Goal: Check status: Check status

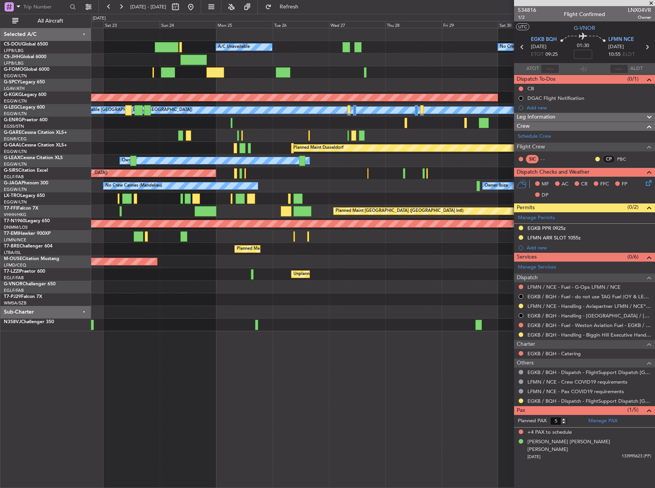
click at [297, 192] on div "No Crew Cannes (Mandelieu) Owner Ibiza Planned Maint [GEOGRAPHIC_DATA] ([GEOGRA…" at bounding box center [372, 186] width 563 height 13
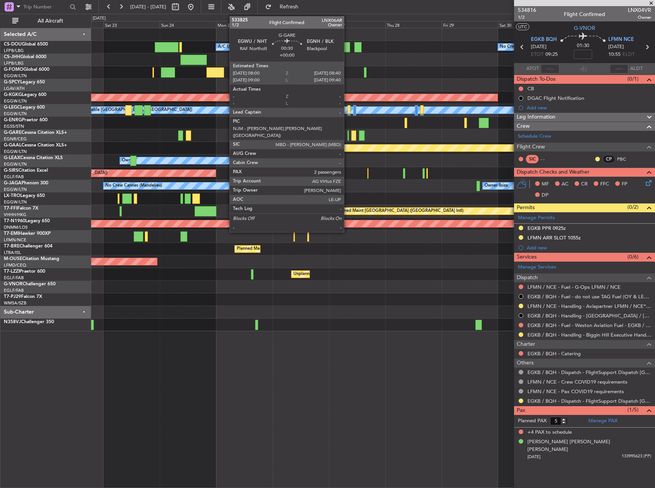
click at [347, 136] on div at bounding box center [348, 136] width 2 height 10
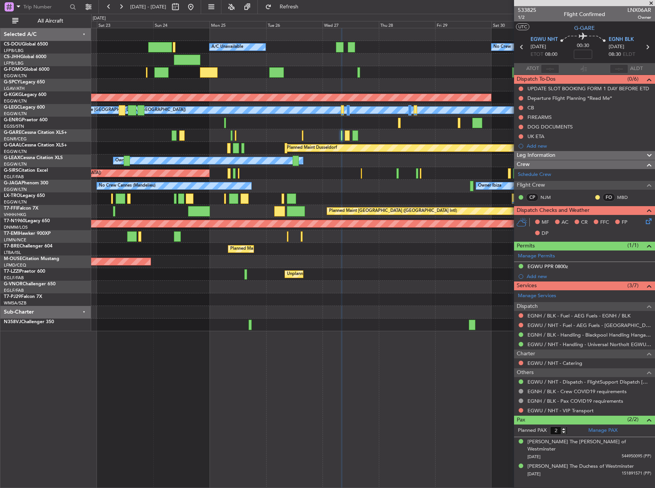
click at [409, 170] on div "Unplanned Maint Oxford ([GEOGRAPHIC_DATA])" at bounding box center [372, 173] width 563 height 13
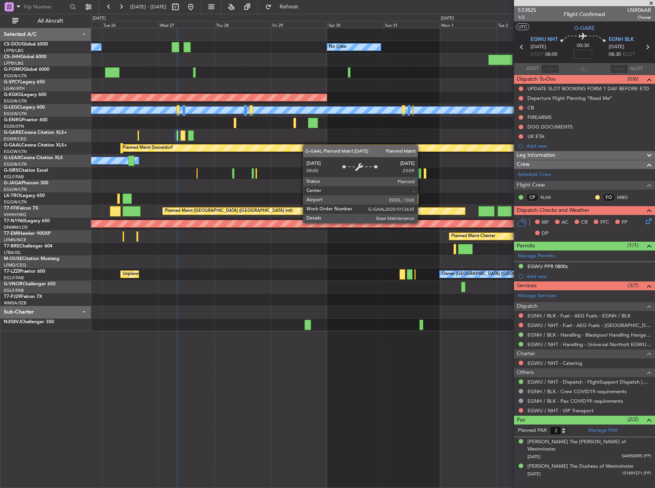
click at [277, 146] on div "No Crew A/C Unavailable Planned Maint [GEOGRAPHIC_DATA] ([GEOGRAPHIC_DATA]) AOG…" at bounding box center [372, 179] width 563 height 303
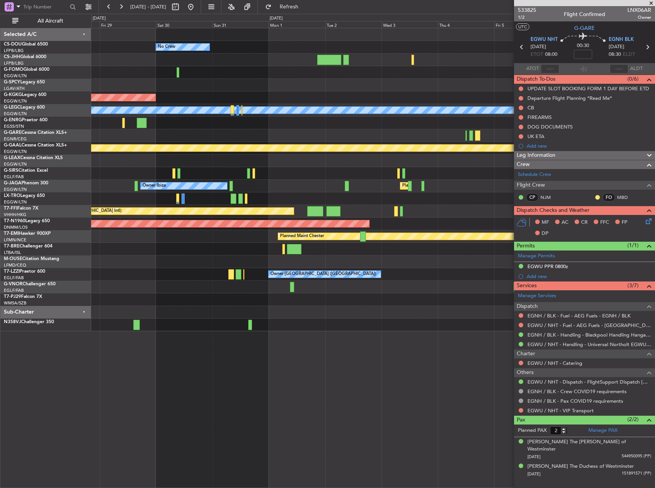
click at [266, 168] on div at bounding box center [372, 173] width 563 height 13
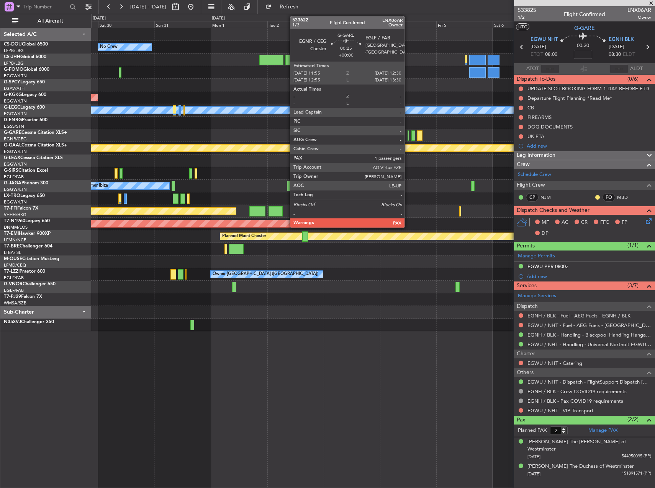
click at [408, 137] on div at bounding box center [408, 136] width 2 height 10
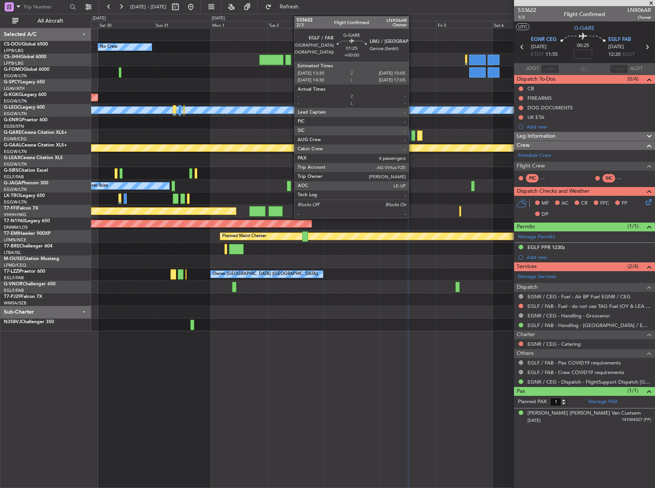
click at [409, 134] on div at bounding box center [413, 136] width 4 height 10
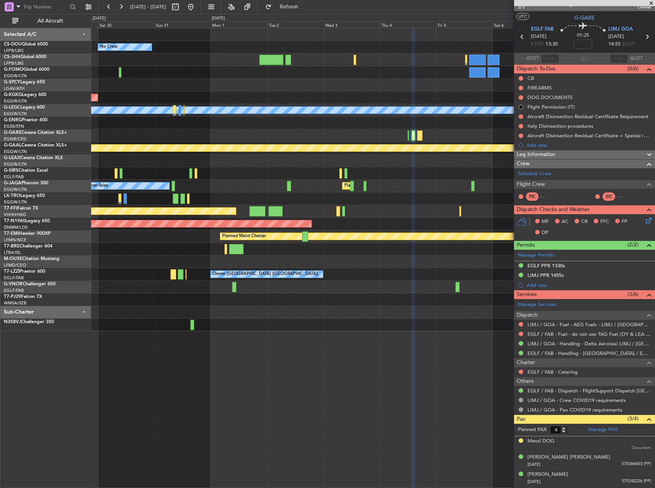
scroll to position [26, 0]
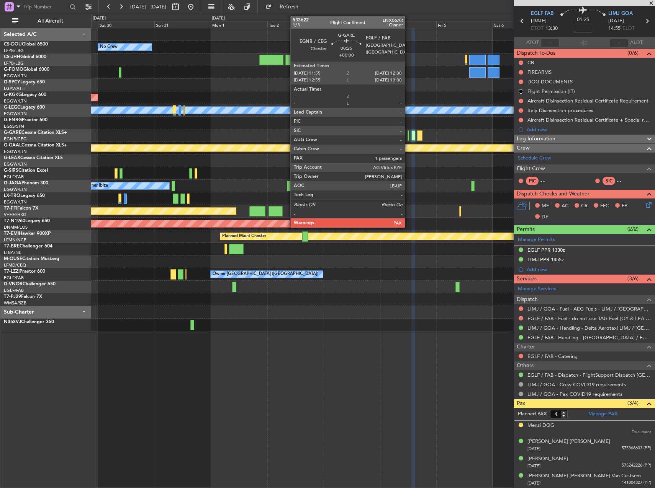
click at [408, 134] on div at bounding box center [408, 136] width 2 height 10
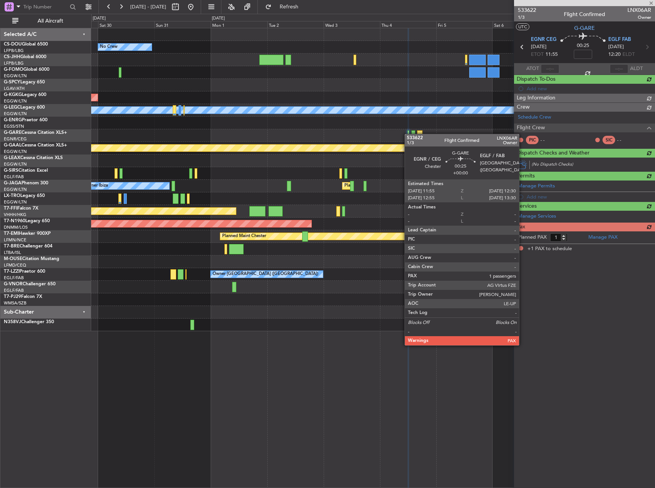
scroll to position [0, 0]
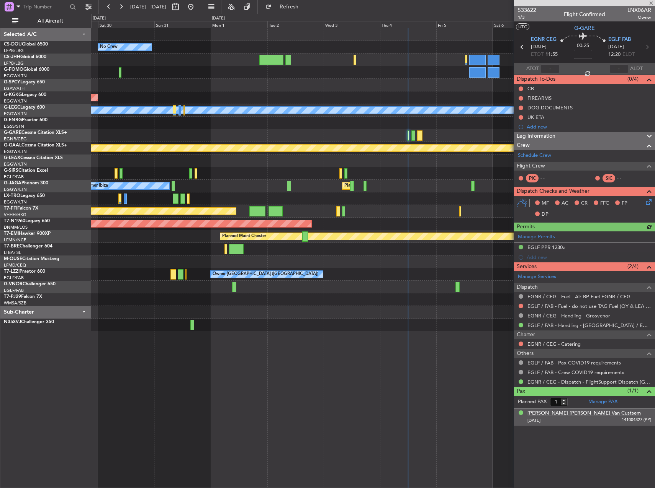
click at [409, 314] on div "[PERSON_NAME] [PERSON_NAME] Van Custsem" at bounding box center [583, 414] width 113 height 8
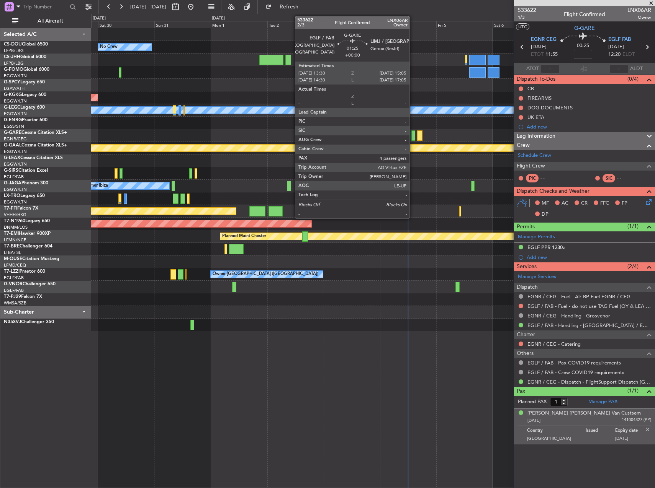
click at [409, 133] on div at bounding box center [413, 136] width 4 height 10
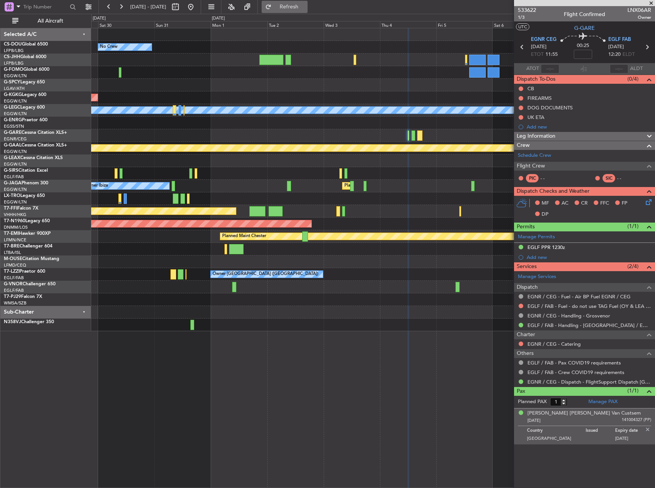
click at [307, 11] on button "Refresh" at bounding box center [284, 7] width 46 height 12
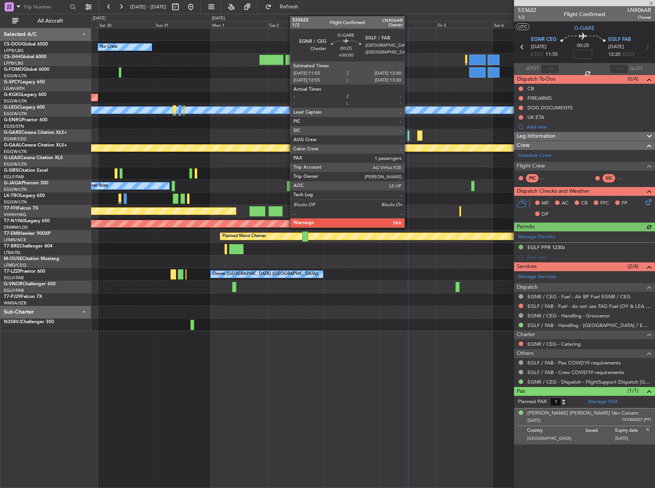
click at [408, 135] on div at bounding box center [408, 136] width 2 height 10
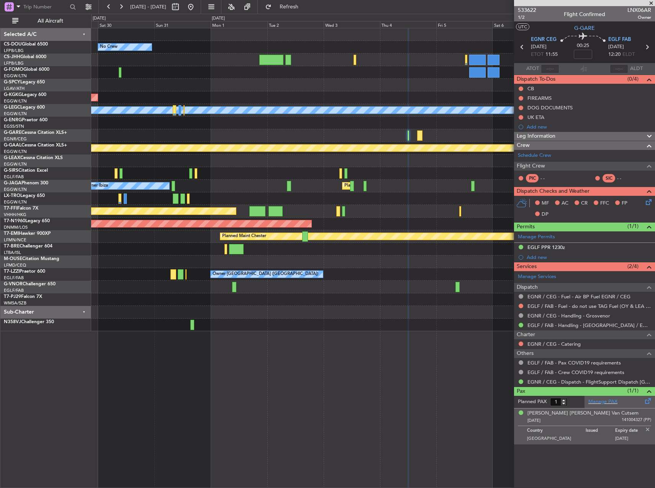
click at [409, 314] on div "Manage PAX" at bounding box center [619, 402] width 70 height 12
click at [291, 13] on button "Refresh" at bounding box center [284, 7] width 46 height 12
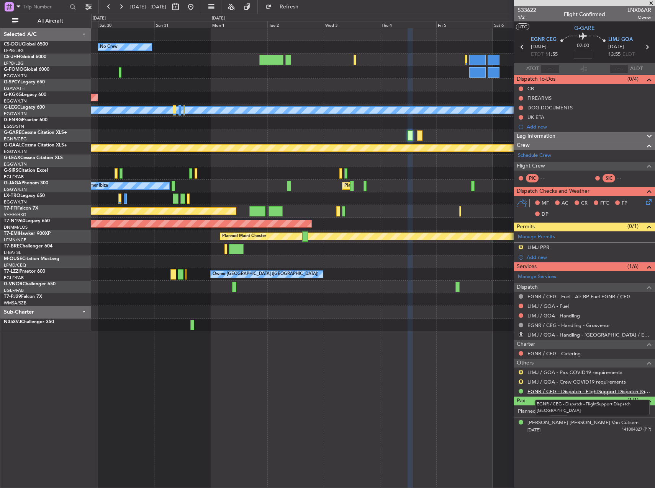
click at [409, 314] on link "EGNR / CEG - Dispatch - FlightSupport Dispatch [GEOGRAPHIC_DATA]" at bounding box center [589, 392] width 124 height 7
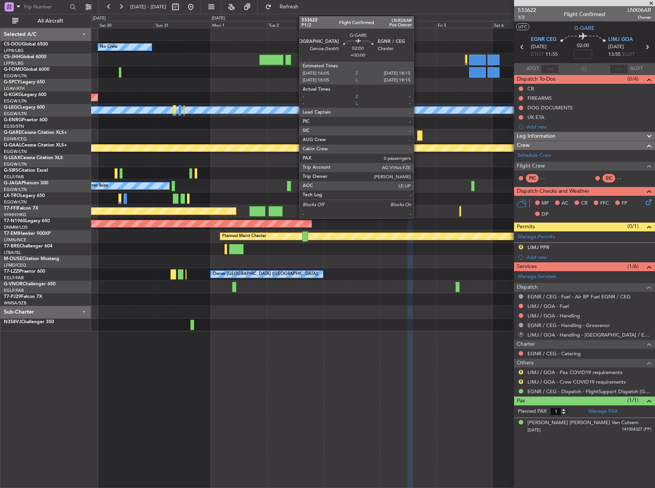
click at [409, 132] on div at bounding box center [419, 136] width 5 height 10
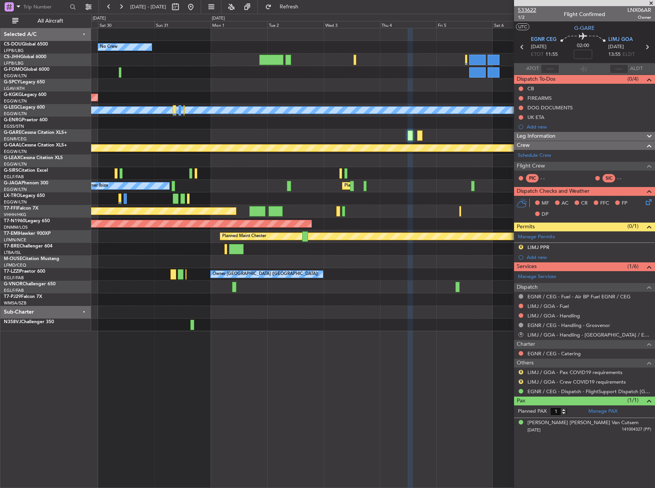
click at [409, 13] on span "533622" at bounding box center [527, 10] width 18 height 8
click at [409, 314] on link "LIMJ / GOA - Handling" at bounding box center [553, 316] width 52 height 7
click at [409, 309] on link "LIMJ / GOA - Fuel" at bounding box center [547, 306] width 41 height 7
click at [304, 6] on span "Refresh" at bounding box center [289, 6] width 32 height 5
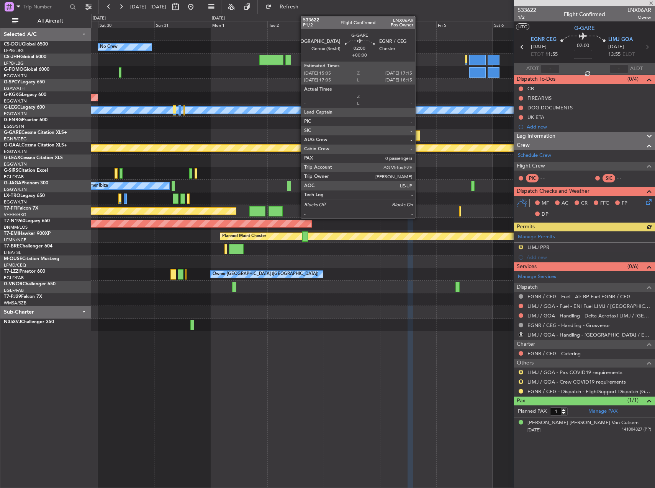
click at [409, 137] on div at bounding box center [417, 136] width 5 height 10
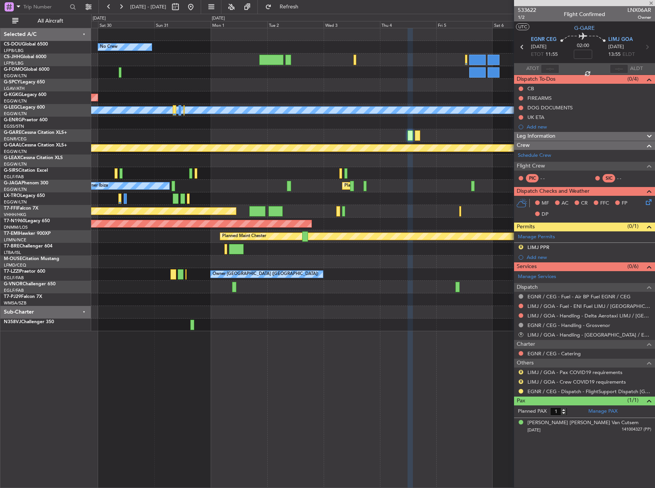
type input "0"
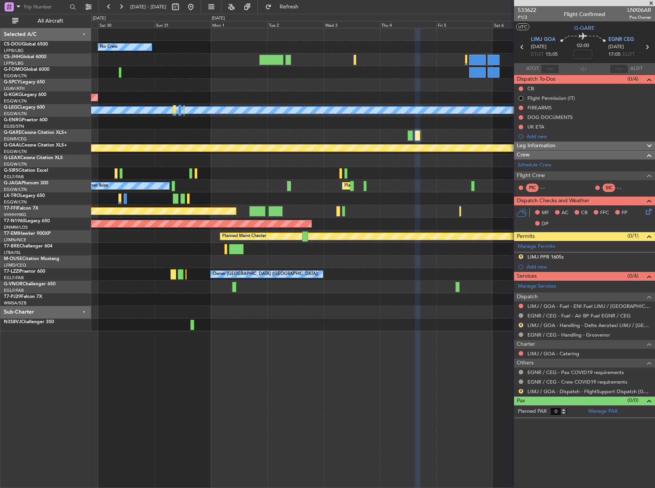
click at [283, 12] on fb-refresh-button "Refresh" at bounding box center [285, 7] width 54 height 14
click at [290, 9] on button "Refresh" at bounding box center [284, 7] width 46 height 12
